Goal: Transaction & Acquisition: Purchase product/service

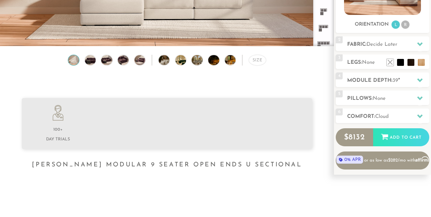
scroll to position [142, 0]
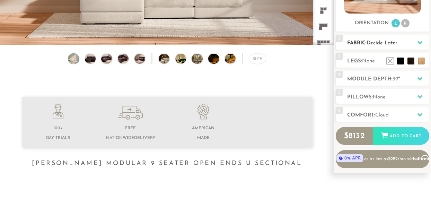
click at [372, 43] on span "Decide Later" at bounding box center [382, 43] width 31 height 5
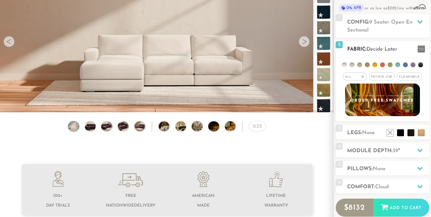
scroll to position [73, 0]
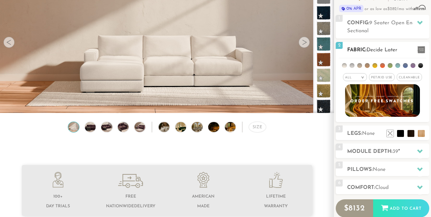
click at [357, 63] on li at bounding box center [359, 65] width 5 height 5
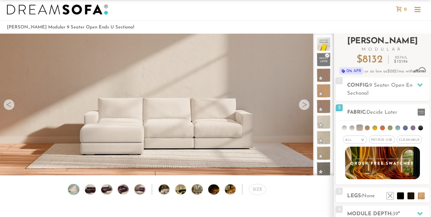
scroll to position [6, 0]
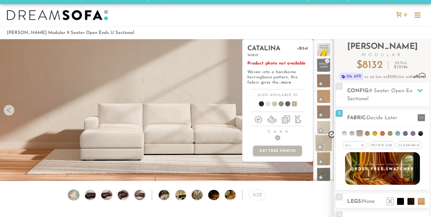
click at [315, 152] on span at bounding box center [323, 142] width 17 height 17
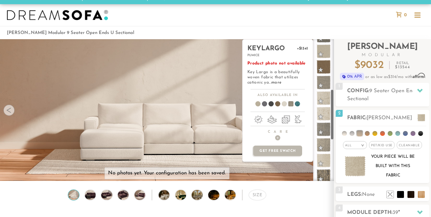
scroll to position [140, 0]
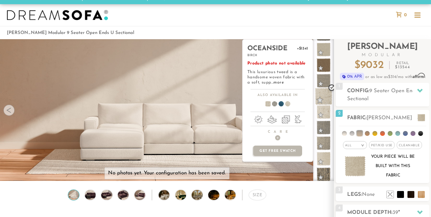
click at [315, 105] on span at bounding box center [323, 96] width 17 height 17
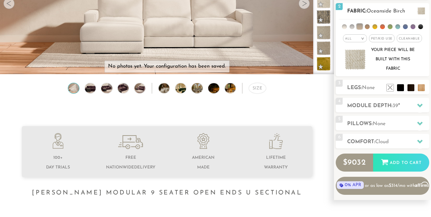
scroll to position [113, 0]
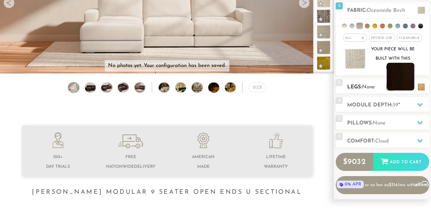
click at [406, 81] on li at bounding box center [401, 77] width 28 height 28
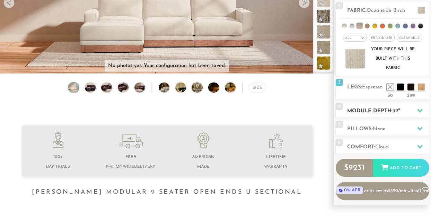
click at [417, 109] on icon at bounding box center [420, 111] width 6 height 4
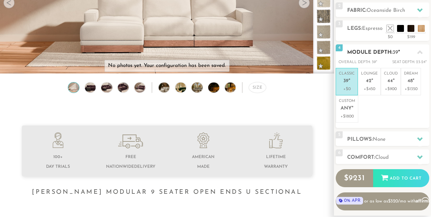
click at [417, 50] on icon at bounding box center [420, 52] width 6 height 4
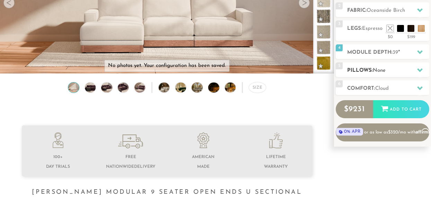
click at [417, 68] on icon at bounding box center [420, 70] width 6 height 4
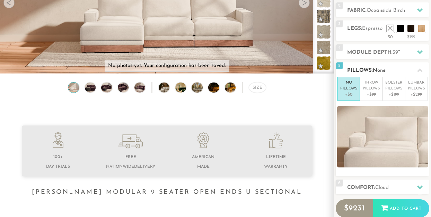
click at [417, 68] on icon at bounding box center [420, 70] width 6 height 4
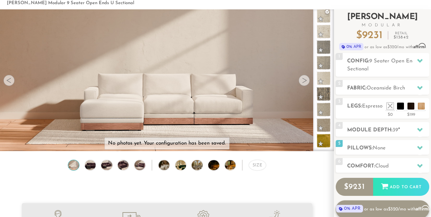
scroll to position [36, 0]
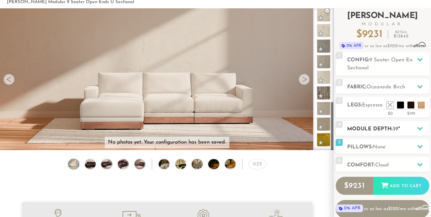
click at [417, 127] on icon at bounding box center [420, 129] width 6 height 4
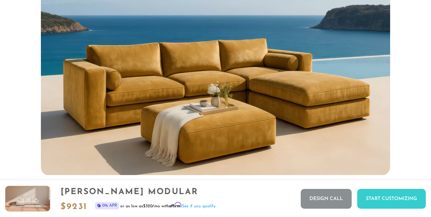
scroll to position [526, 0]
